Goal: Find specific page/section: Find specific page/section

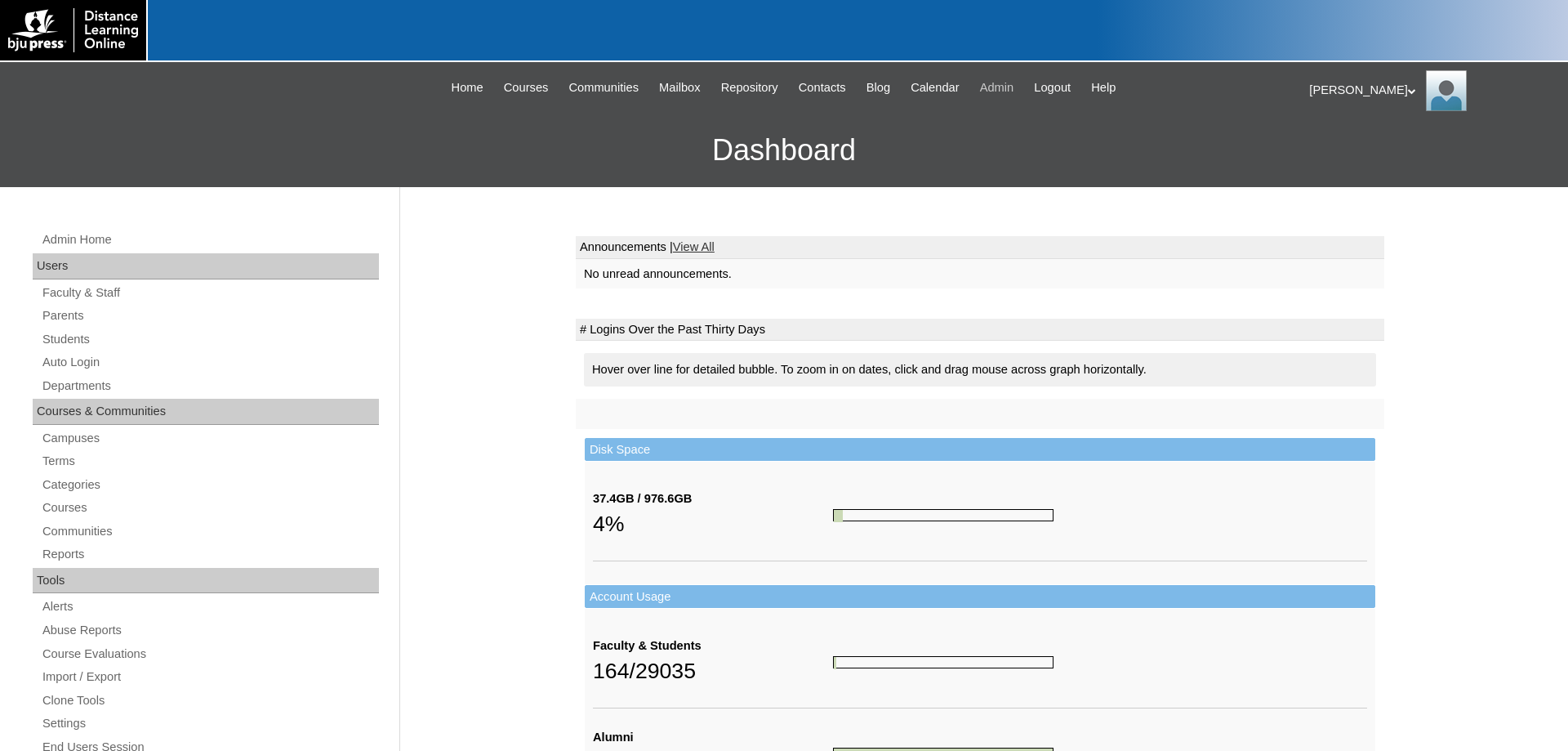
click at [1015, 89] on span "Admin" at bounding box center [997, 87] width 35 height 19
click at [61, 453] on link "Terms" at bounding box center [210, 461] width 338 height 20
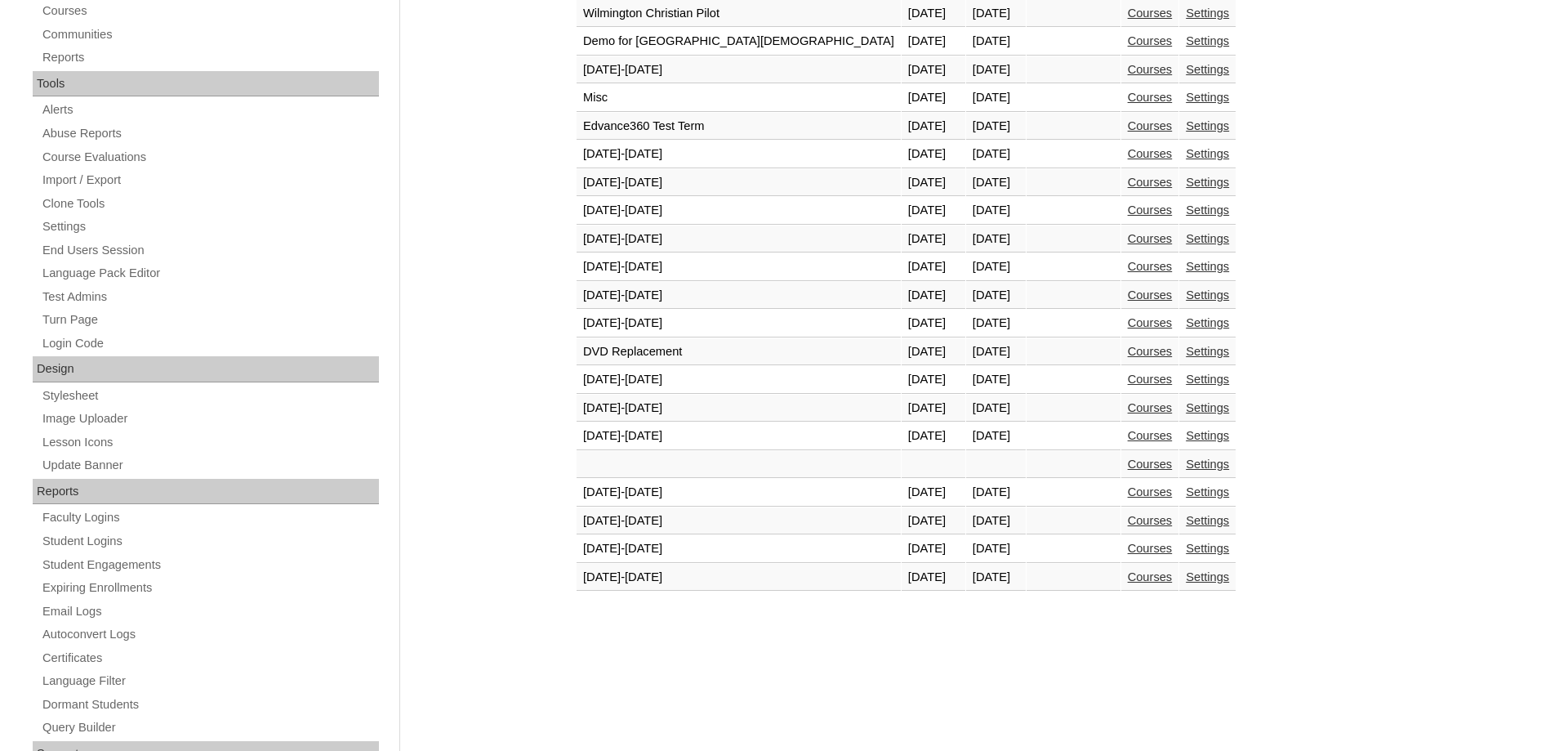
scroll to position [500, 0]
click at [1121, 569] on td "Courses" at bounding box center [1150, 574] width 58 height 28
click at [1128, 572] on link "Courses" at bounding box center [1150, 573] width 45 height 13
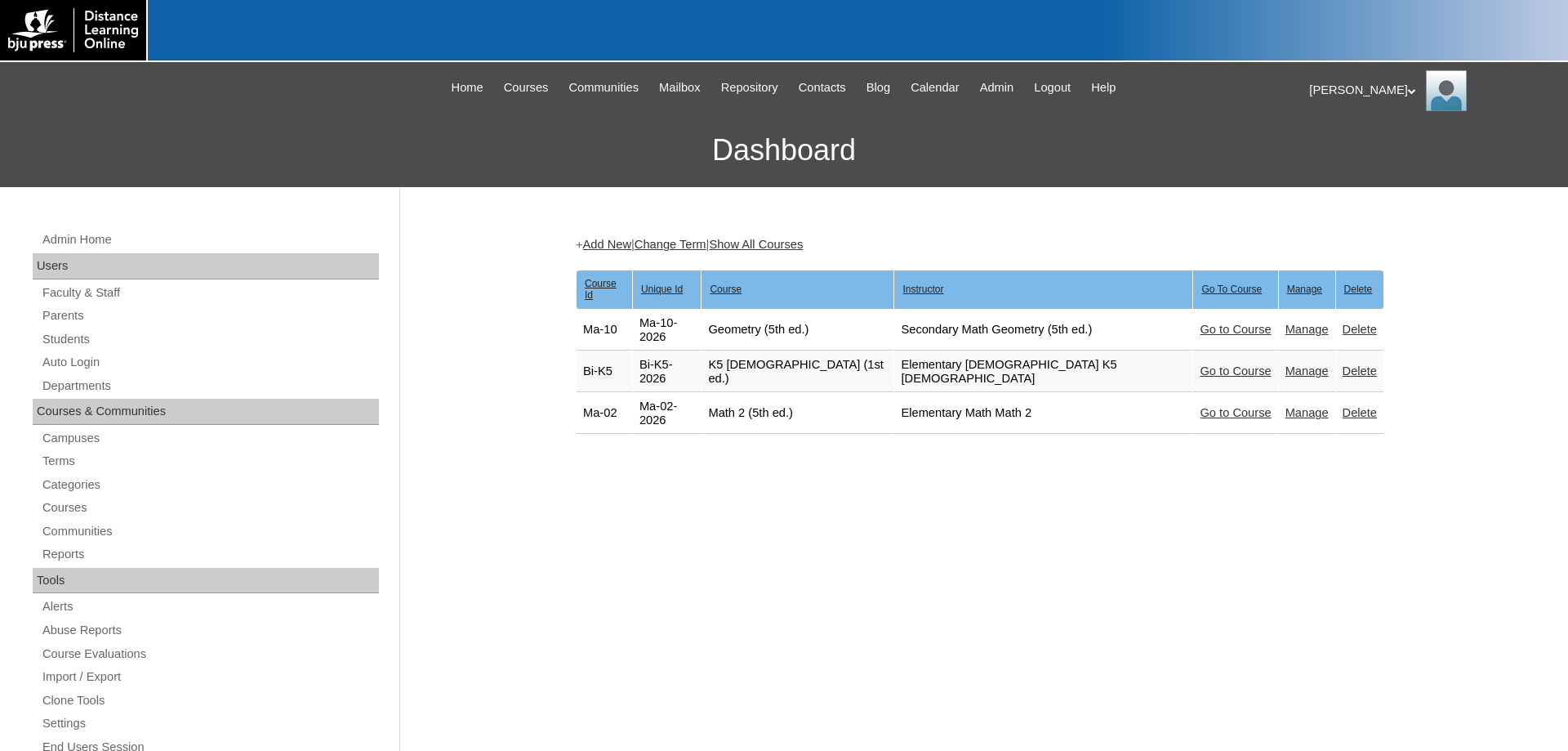
click at [1200, 364] on link "Go to Course" at bounding box center [1236, 371] width 71 height 13
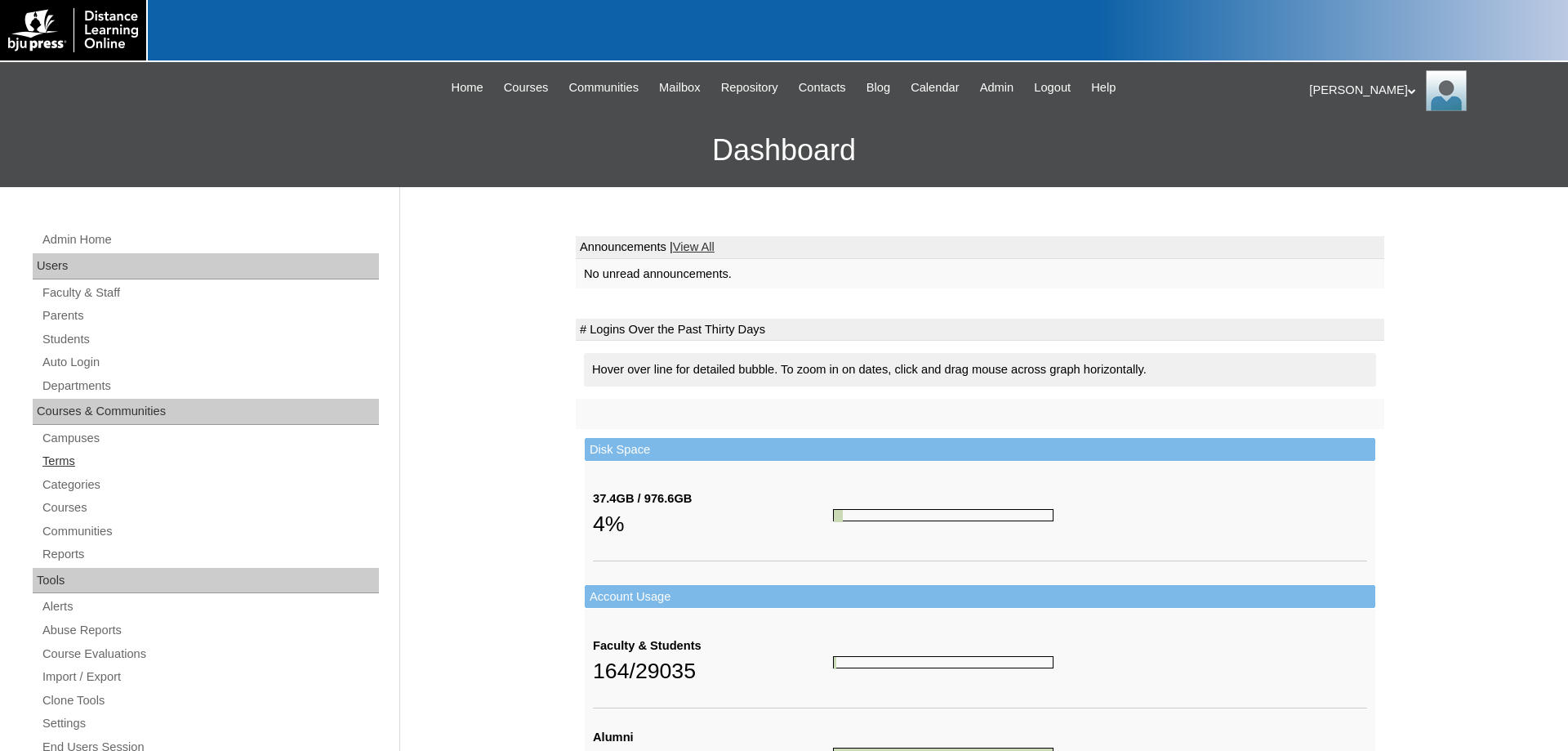
click at [55, 461] on link "Terms" at bounding box center [210, 461] width 338 height 20
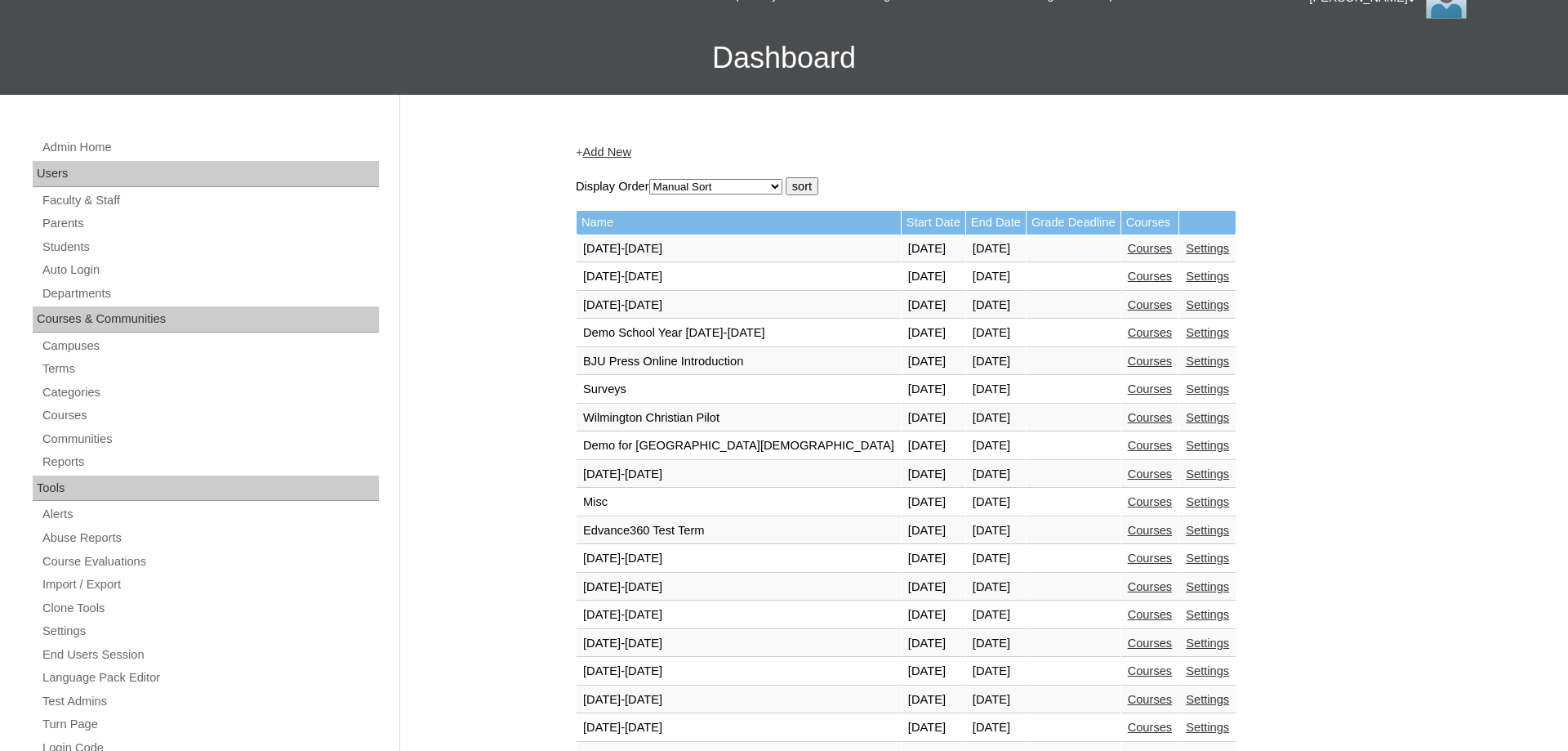
scroll to position [583, 0]
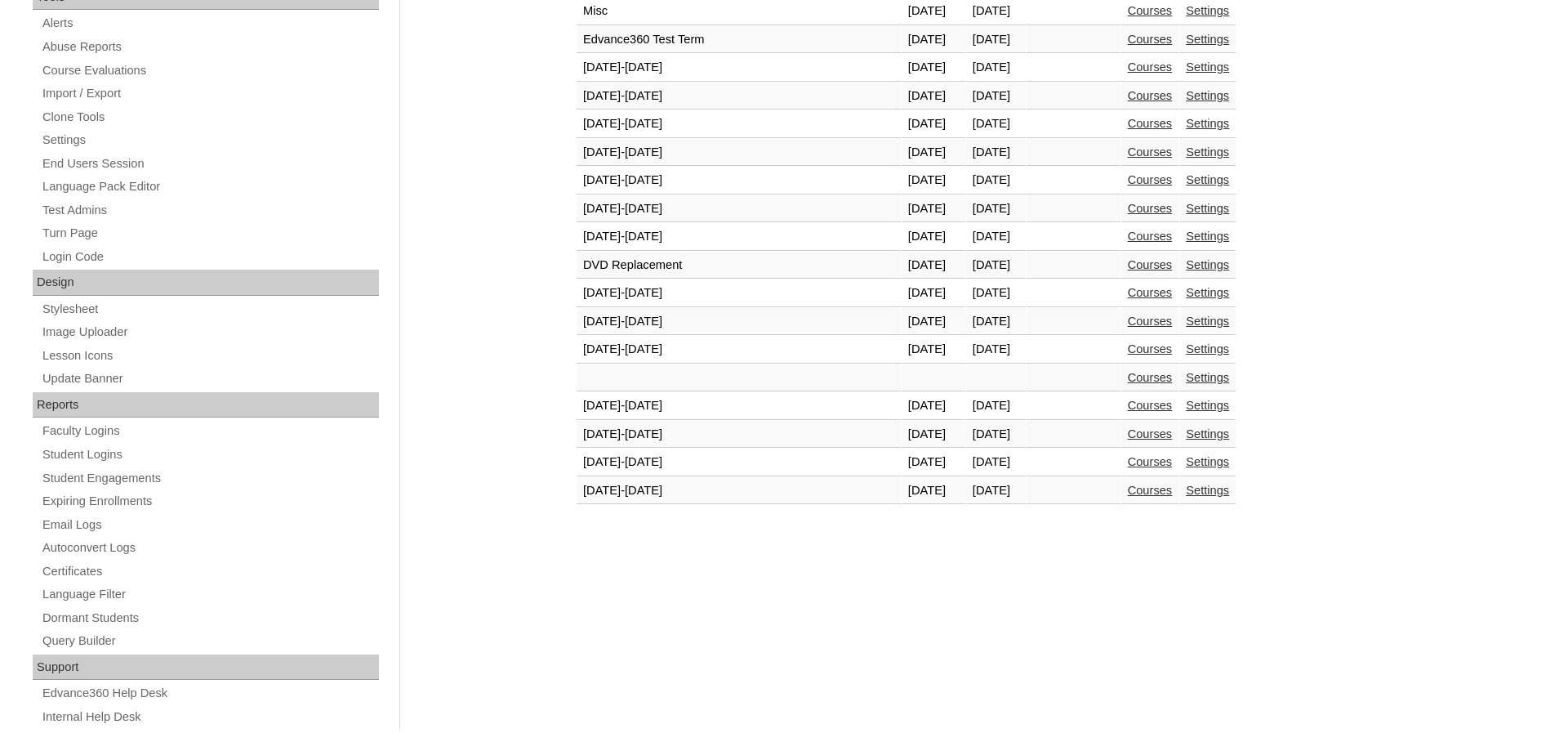
click at [1128, 492] on link "Courses" at bounding box center [1150, 490] width 45 height 13
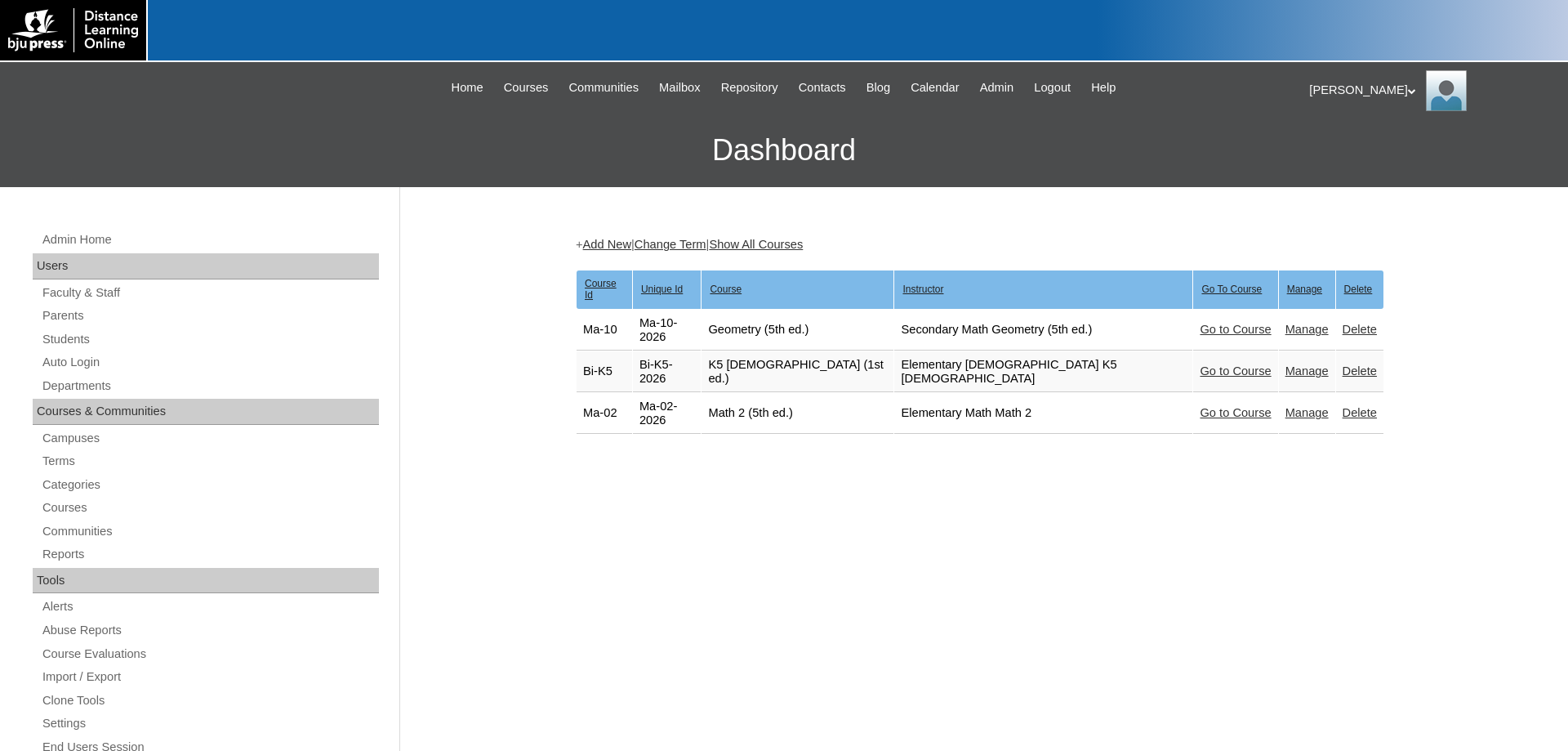
click at [1200, 406] on link "Go to Course" at bounding box center [1236, 412] width 71 height 13
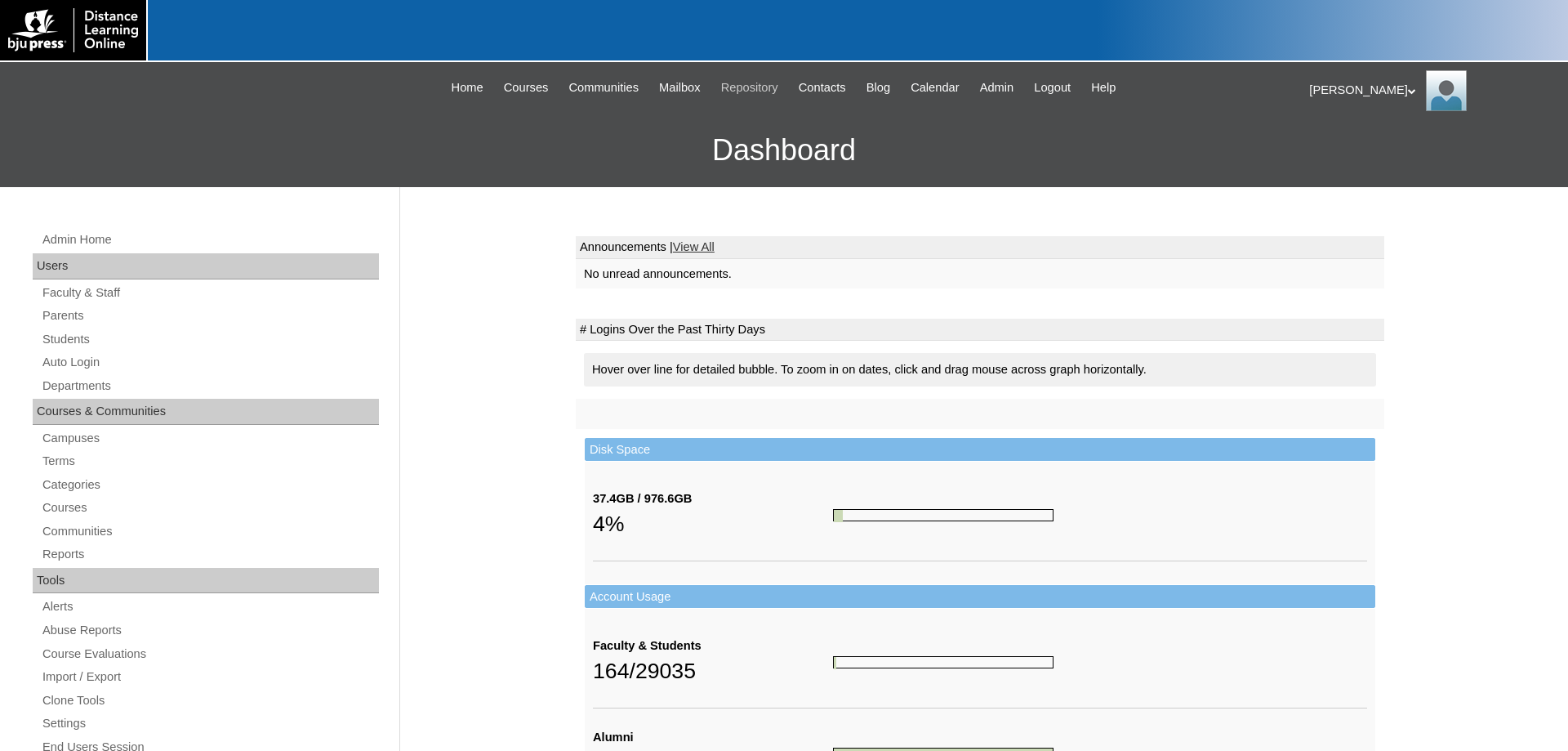
click at [745, 83] on span "Repository" at bounding box center [750, 87] width 57 height 19
